Goal: Task Accomplishment & Management: Use online tool/utility

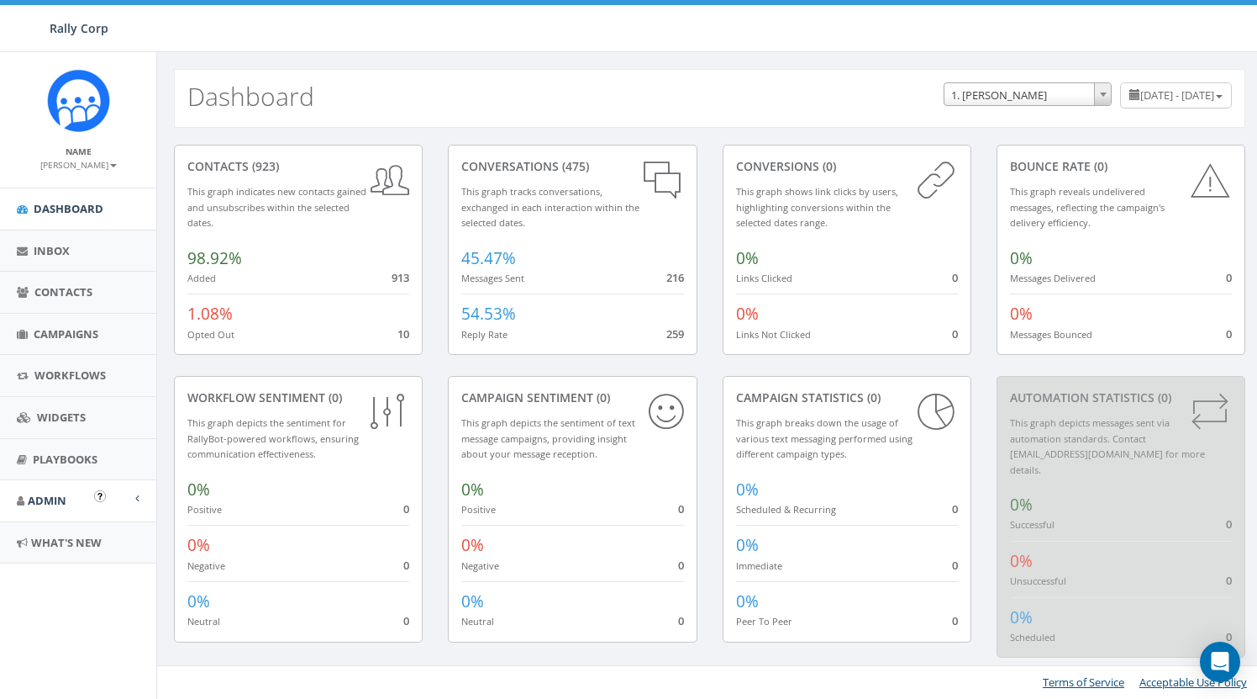
click at [69, 499] on link "Admin" at bounding box center [78, 500] width 156 height 41
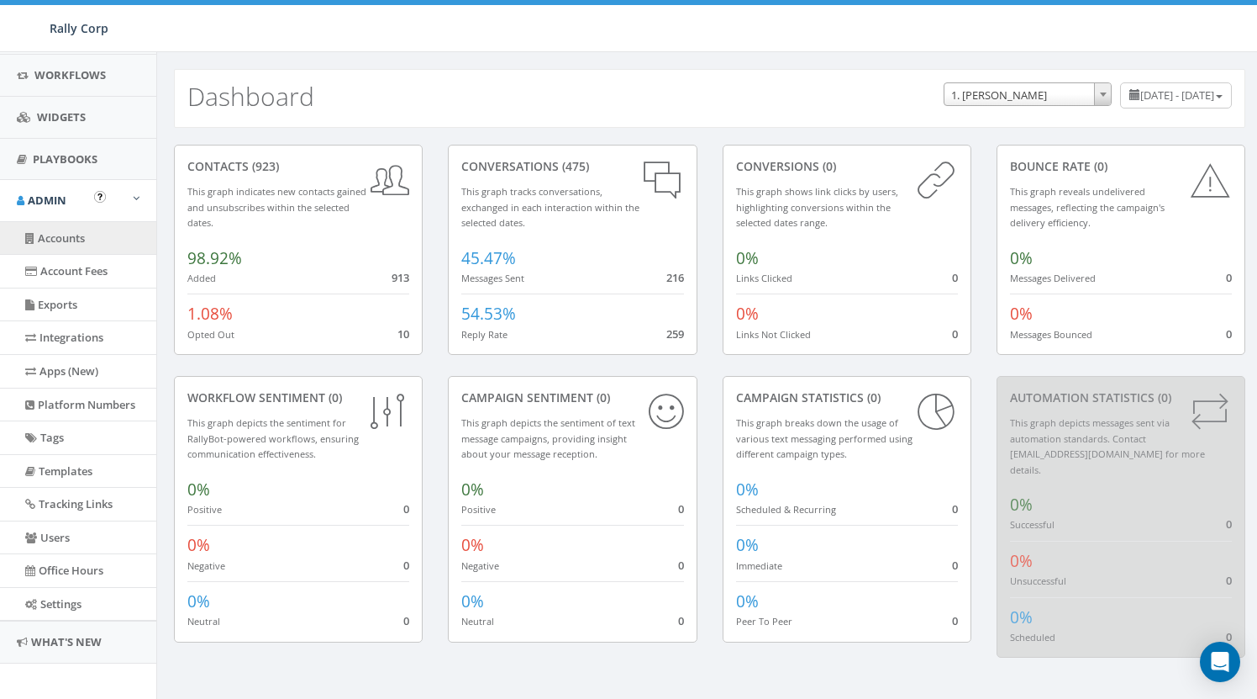
scroll to position [299, 0]
click at [77, 240] on link "Accounts" at bounding box center [78, 239] width 156 height 33
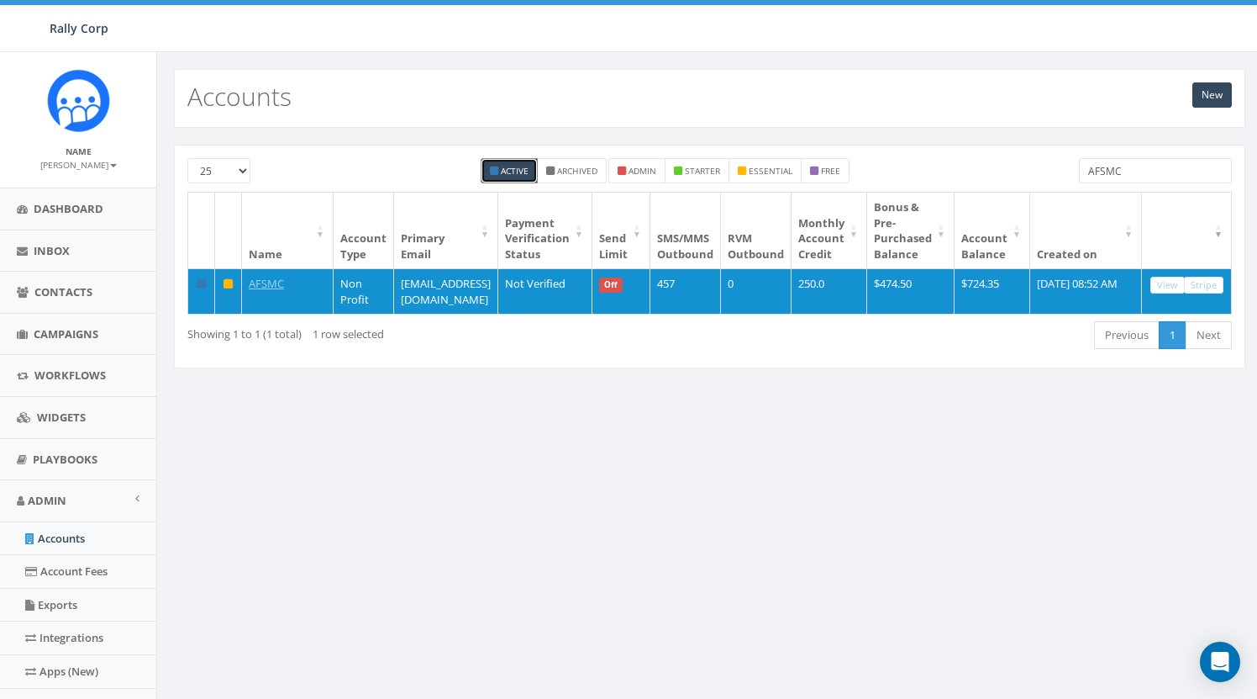
click at [1143, 171] on input "AFSMC" at bounding box center [1155, 170] width 153 height 25
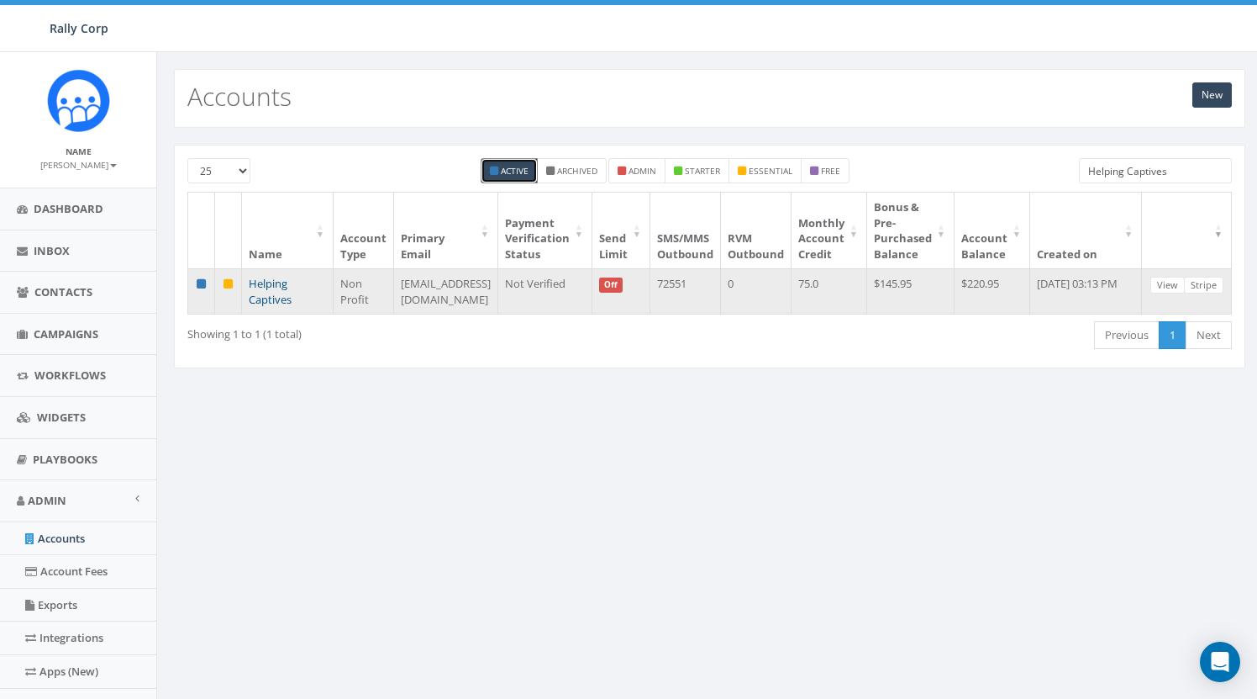
type input "Helping Captives"
click at [275, 298] on link "Helping Captives" at bounding box center [270, 291] width 43 height 31
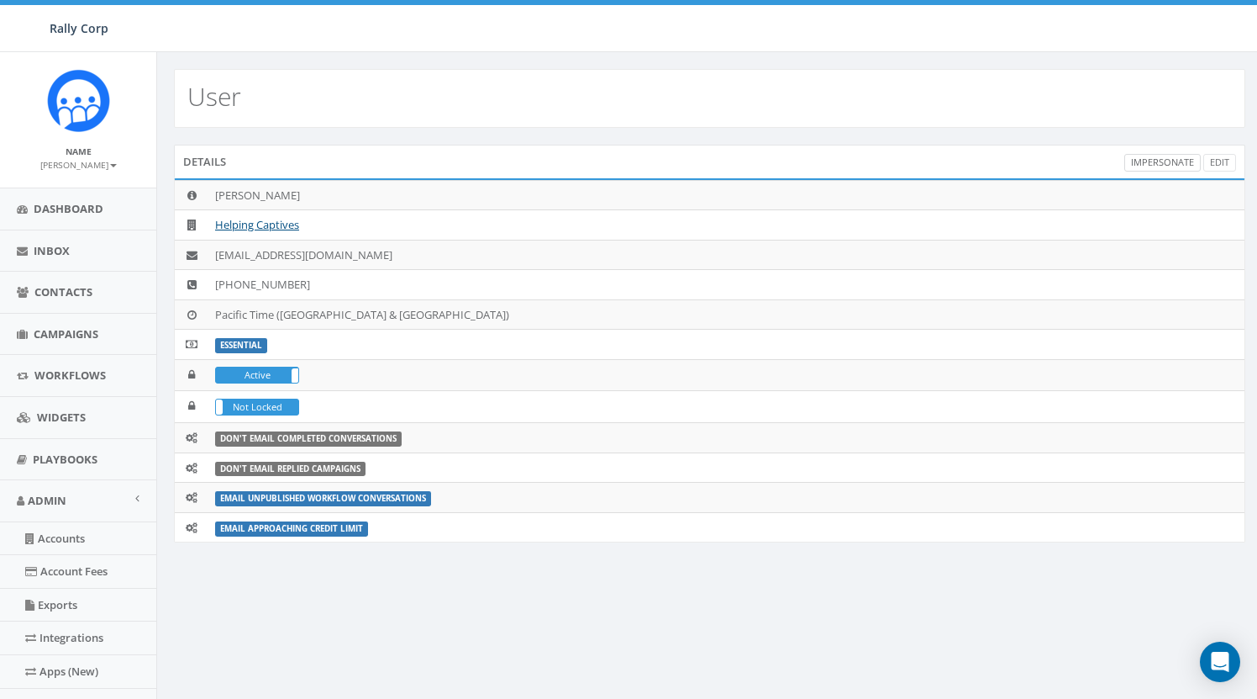
click at [1157, 164] on link "Impersonate" at bounding box center [1163, 163] width 76 height 18
